Goal: Communication & Community: Connect with others

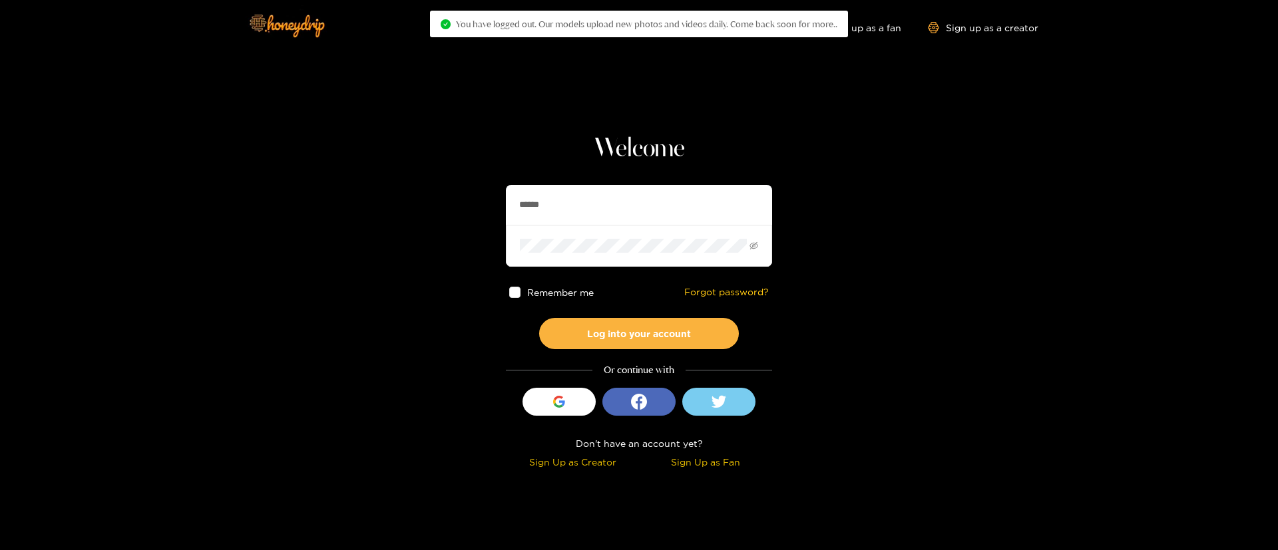
click at [611, 224] on input "******" at bounding box center [639, 205] width 266 height 40
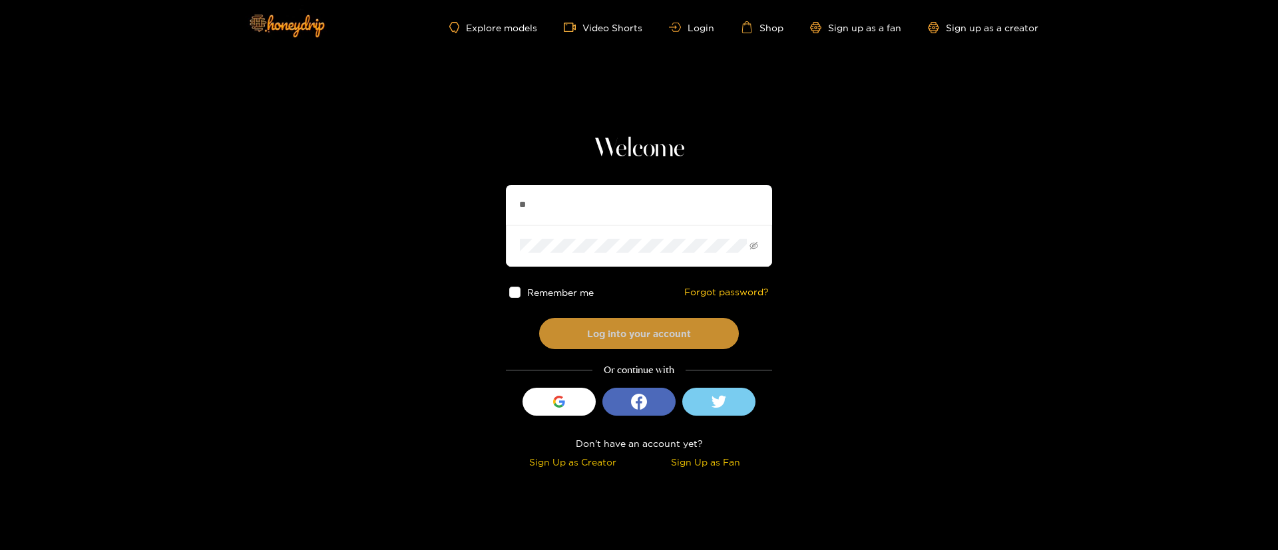
type input "*********"
click at [643, 330] on button "Log into your account" at bounding box center [639, 333] width 200 height 31
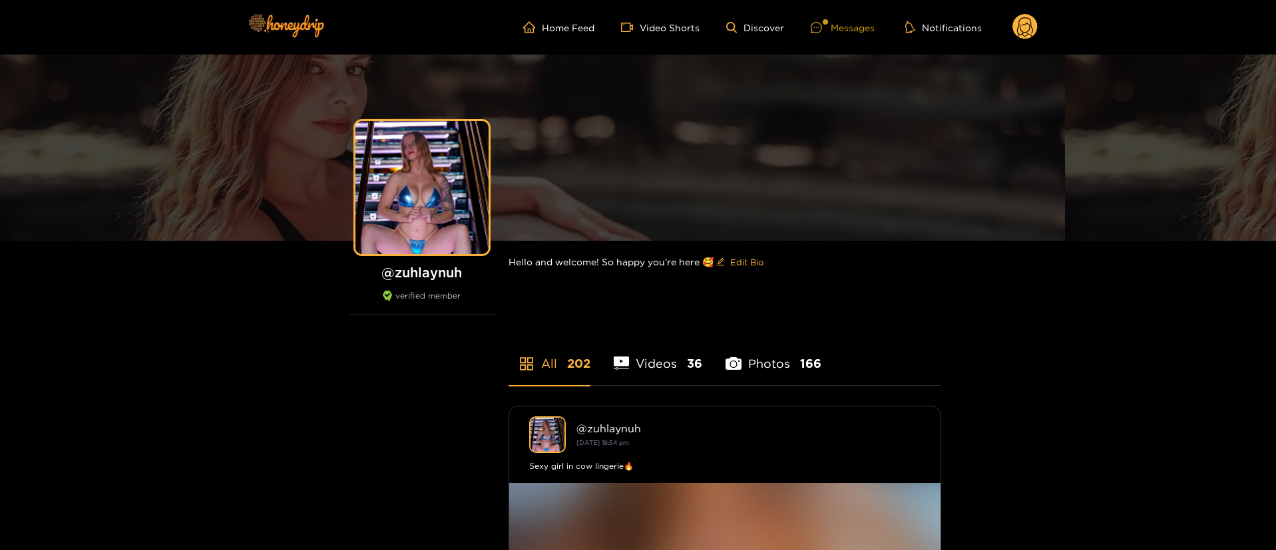
click at [859, 26] on div "Messages" at bounding box center [843, 27] width 64 height 15
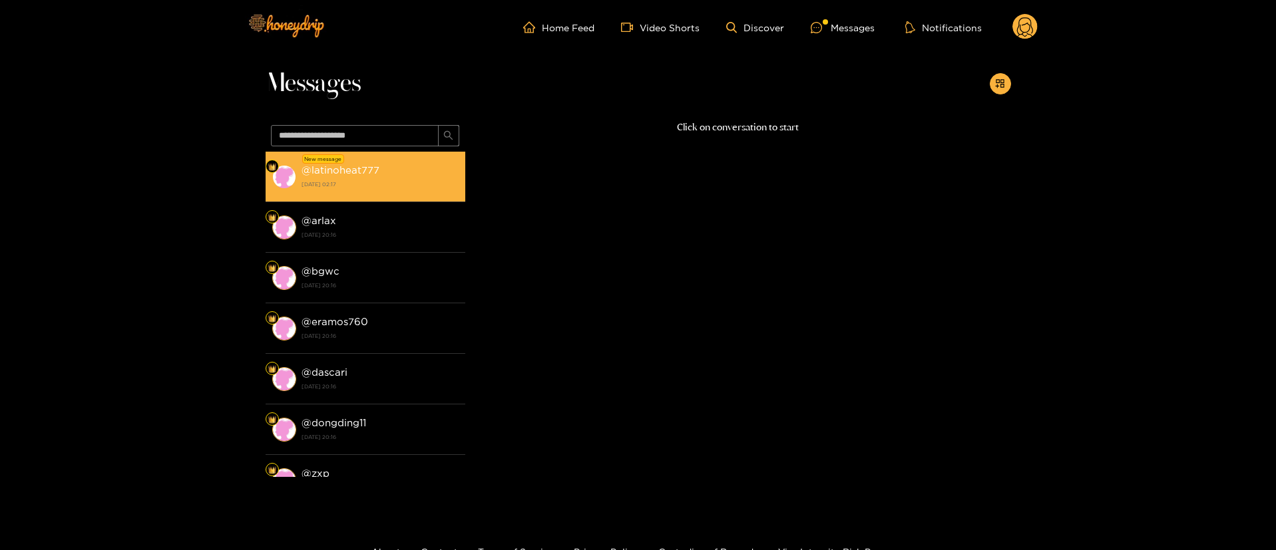
click at [311, 181] on strong "[DATE] 02:17" at bounding box center [379, 184] width 157 height 12
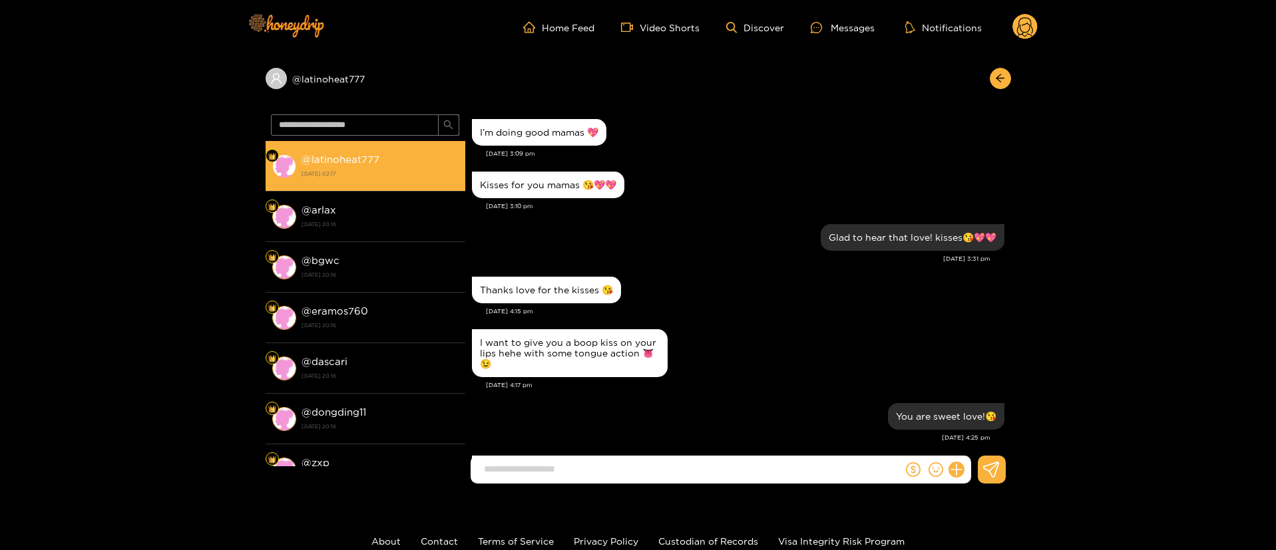
scroll to position [1214, 0]
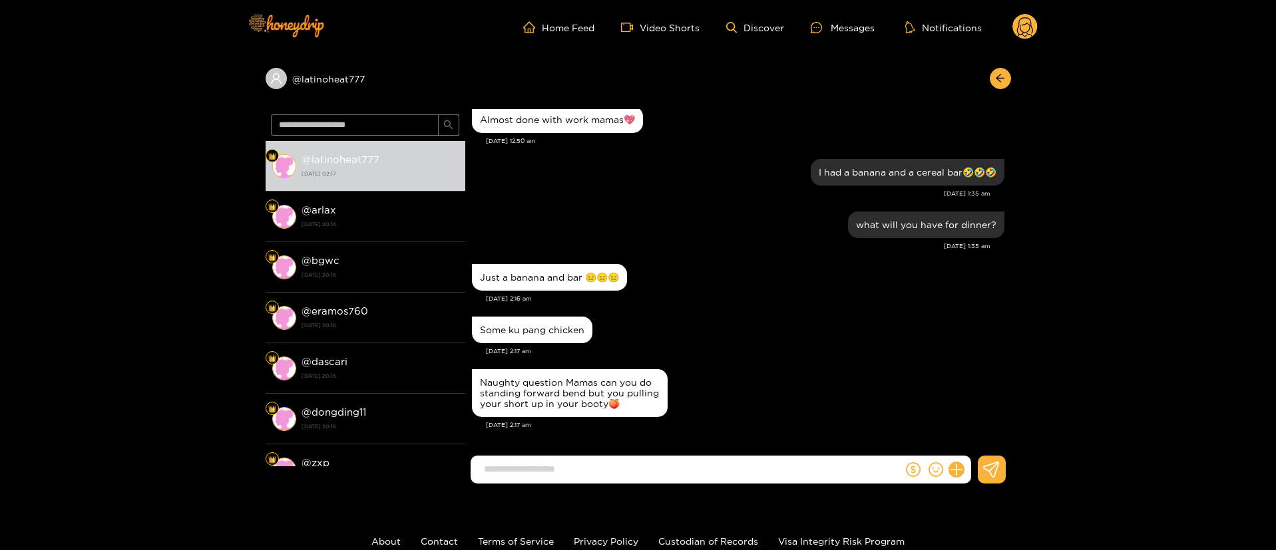
click at [781, 253] on div "what will you have for dinner? [DATE] 1:35 am" at bounding box center [738, 234] width 532 height 53
click at [673, 291] on div "Just a banana and bar 😑😑😑" at bounding box center [738, 277] width 532 height 33
click at [995, 75] on icon "arrow-left" at bounding box center [1000, 78] width 10 height 10
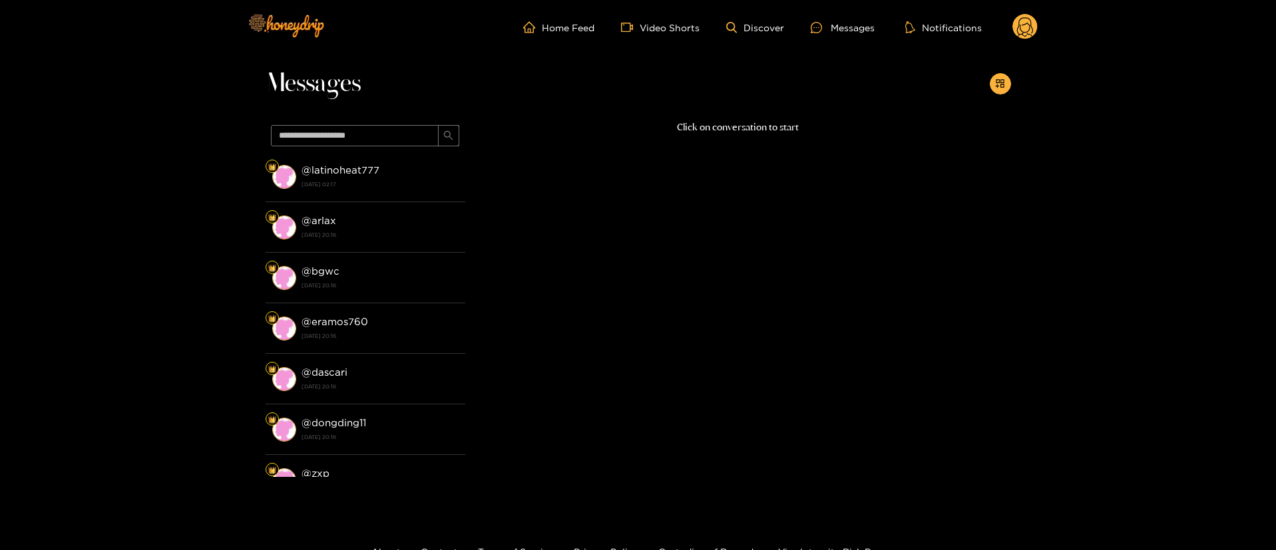
click at [1021, 30] on icon at bounding box center [1025, 28] width 16 height 23
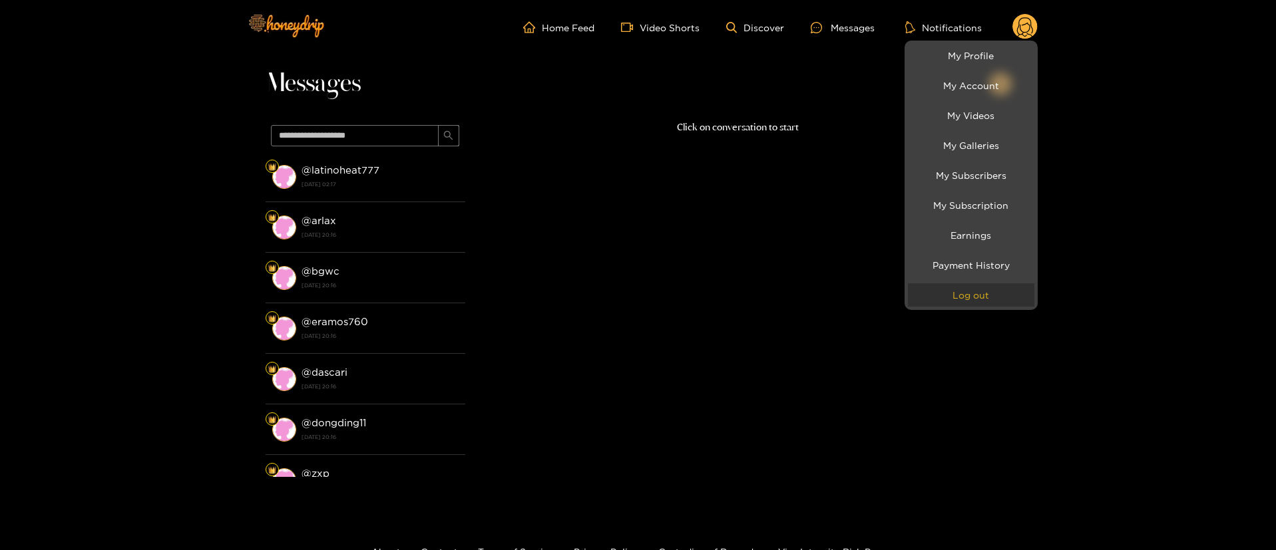
click at [969, 297] on button "Log out" at bounding box center [971, 295] width 126 height 23
